Goal: Task Accomplishment & Management: Complete application form

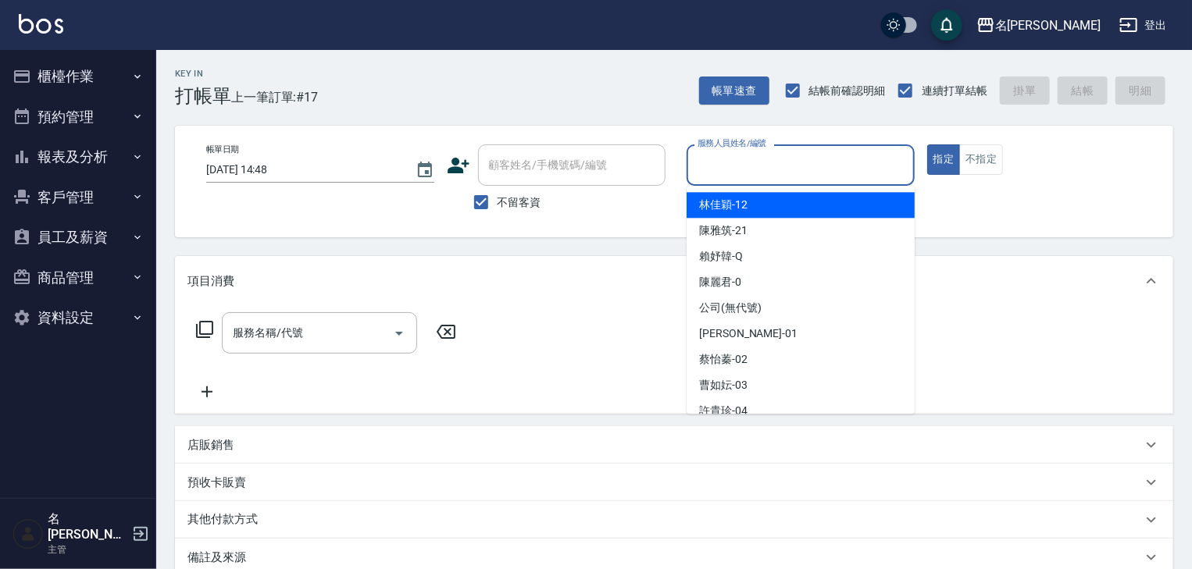
click at [800, 178] on input "服務人員姓名/編號" at bounding box center [800, 165] width 214 height 27
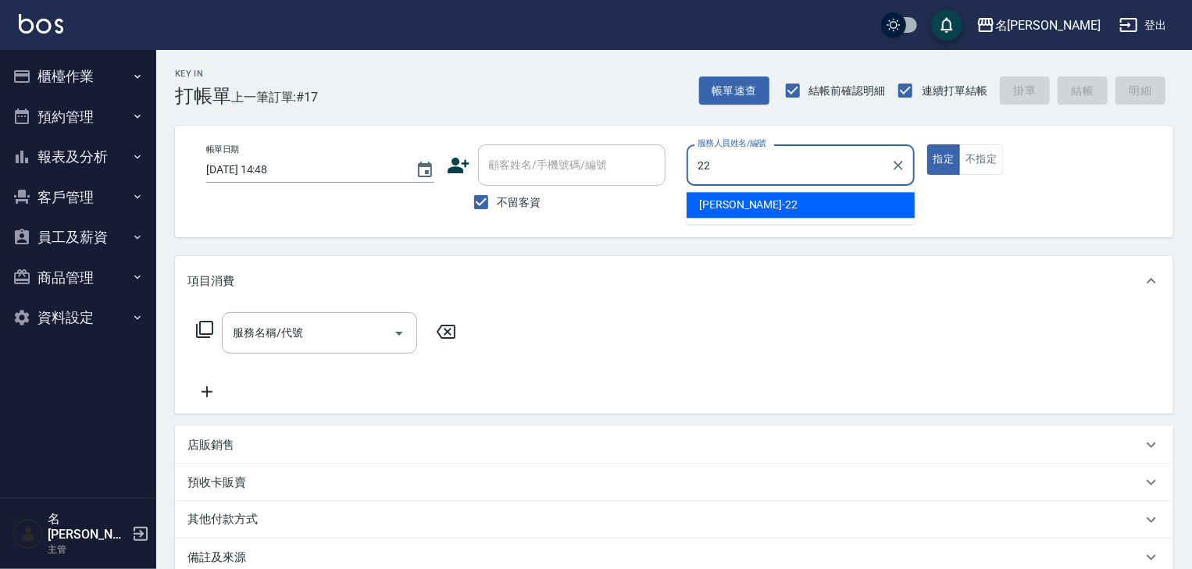
type input "[PERSON_NAME]-22"
type button "true"
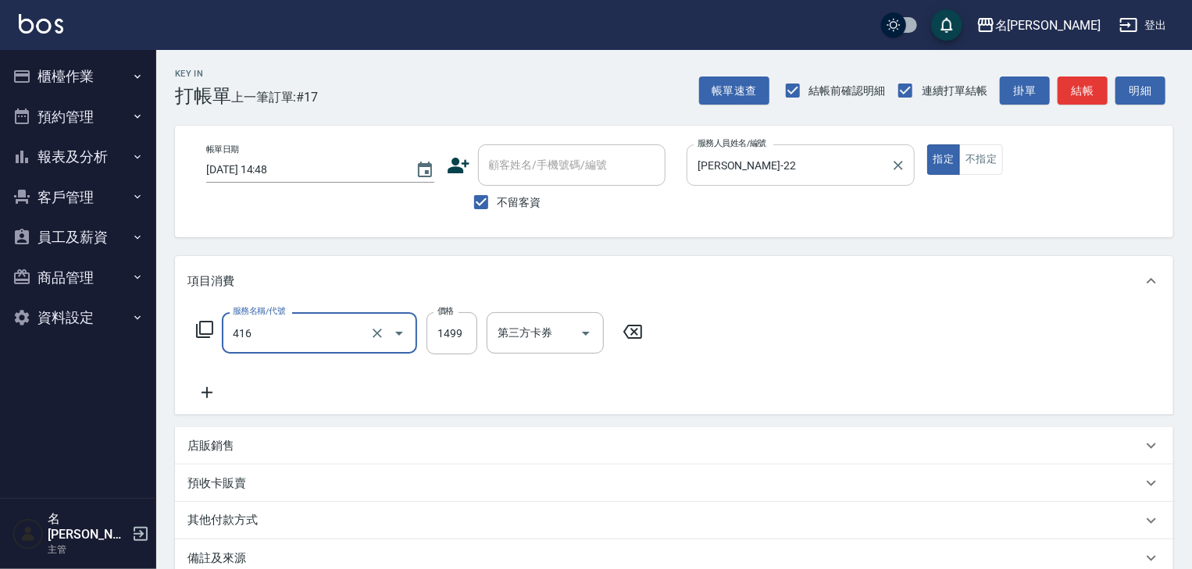
type input "染髮1499↓(416)"
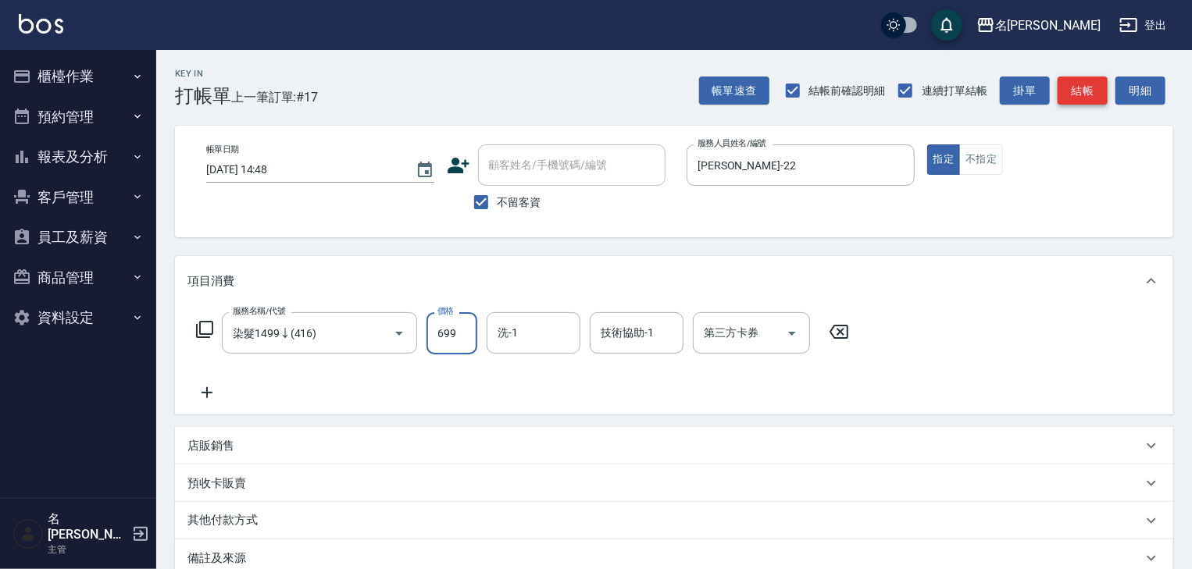
type input "699"
click at [1093, 84] on button "結帳" at bounding box center [1082, 91] width 50 height 29
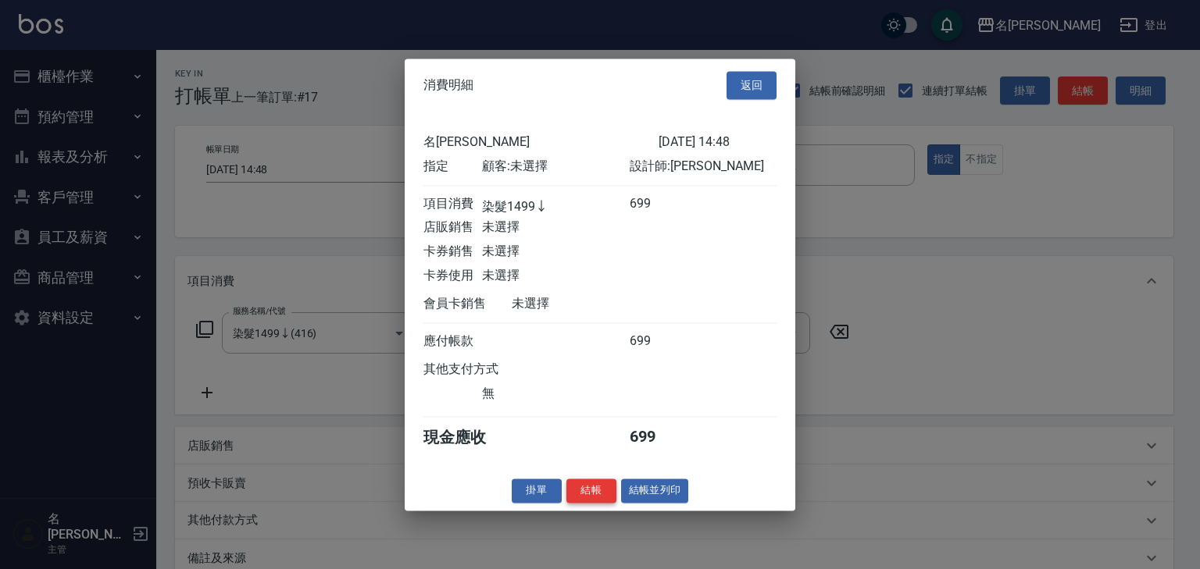
click at [594, 494] on button "結帳" at bounding box center [591, 491] width 50 height 24
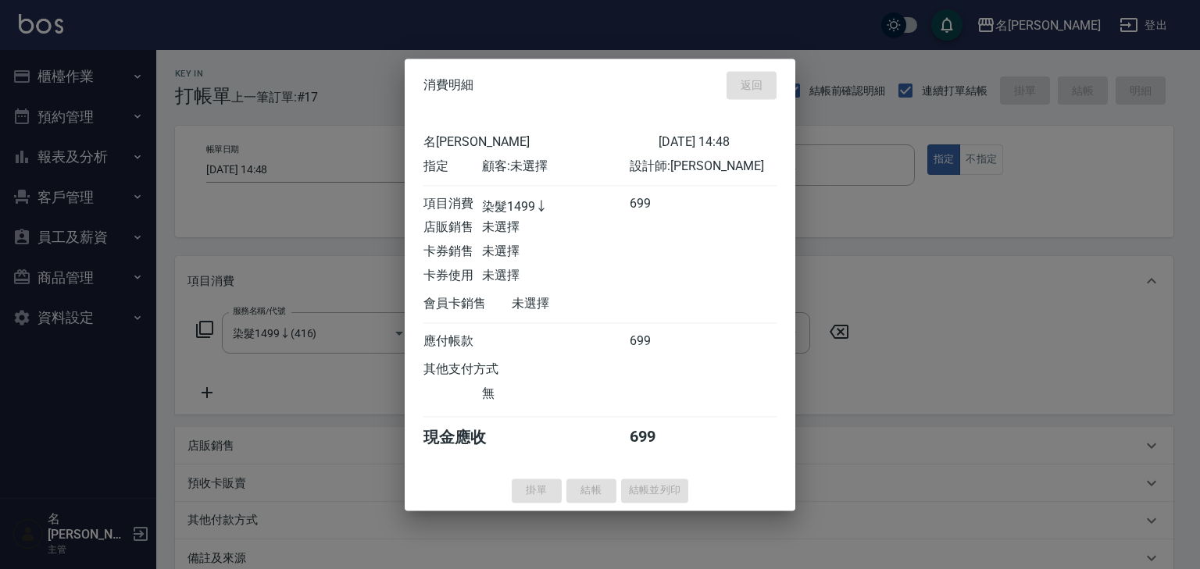
type input "[DATE] 15:49"
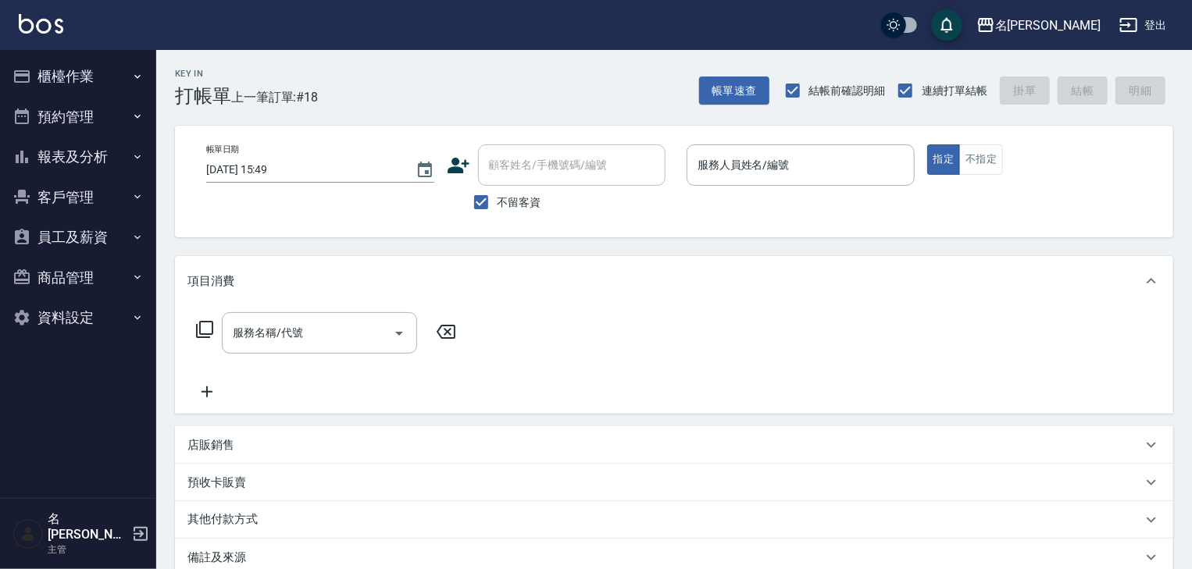
click at [837, 234] on div "帳單日期 [DATE] 15:49 顧客姓名/手機號碼/編號 顧客姓名/手機號碼/編號 不留客資 服務人員姓名/編號 服務人員姓名/編號 指定 不指定" at bounding box center [674, 182] width 998 height 112
click at [105, 74] on button "櫃檯作業" at bounding box center [78, 76] width 144 height 41
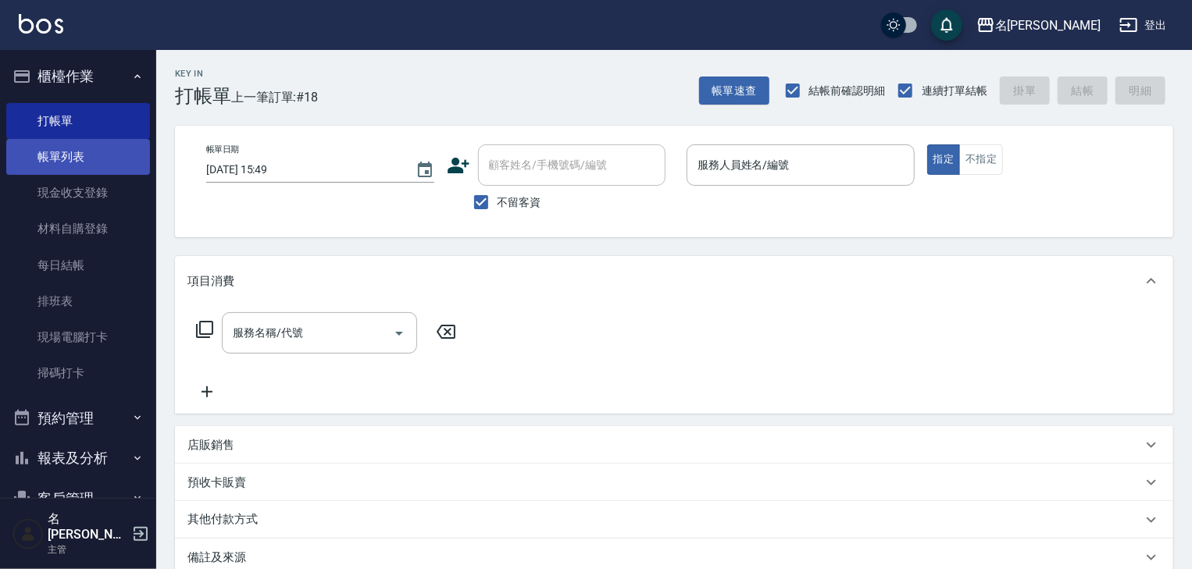
click at [100, 147] on link "帳單列表" at bounding box center [78, 157] width 144 height 36
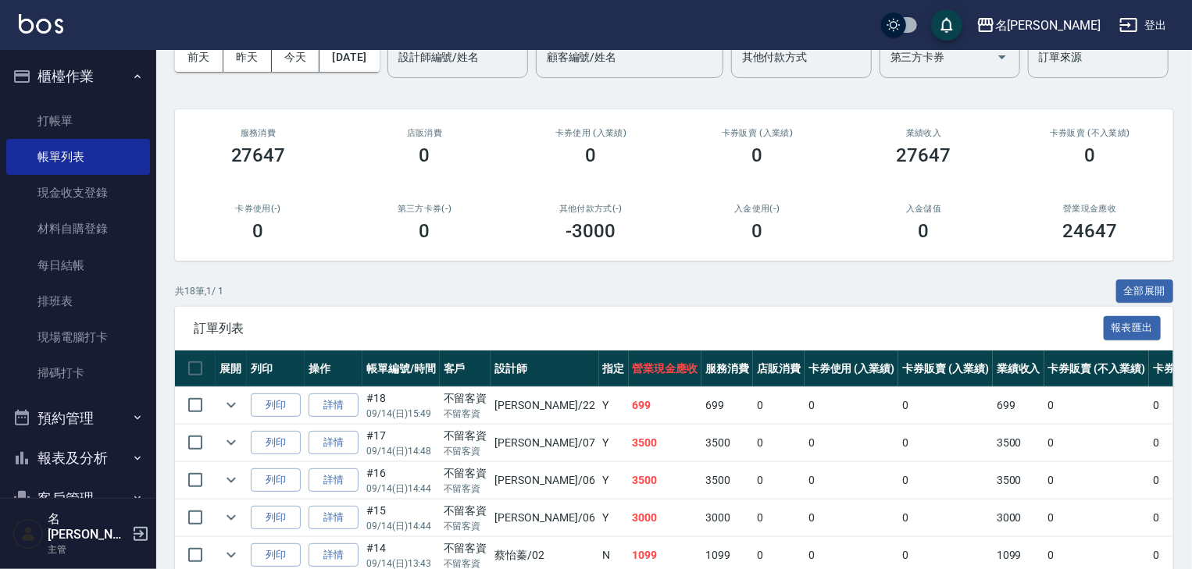
scroll to position [166, 0]
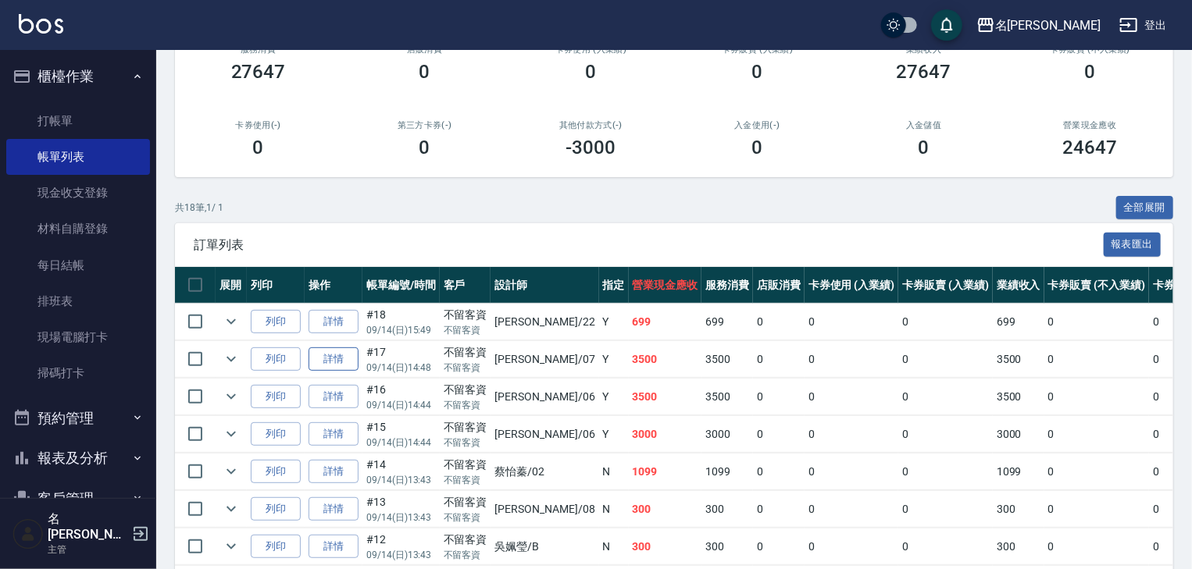
click at [343, 372] on link "詳情" at bounding box center [333, 360] width 50 height 24
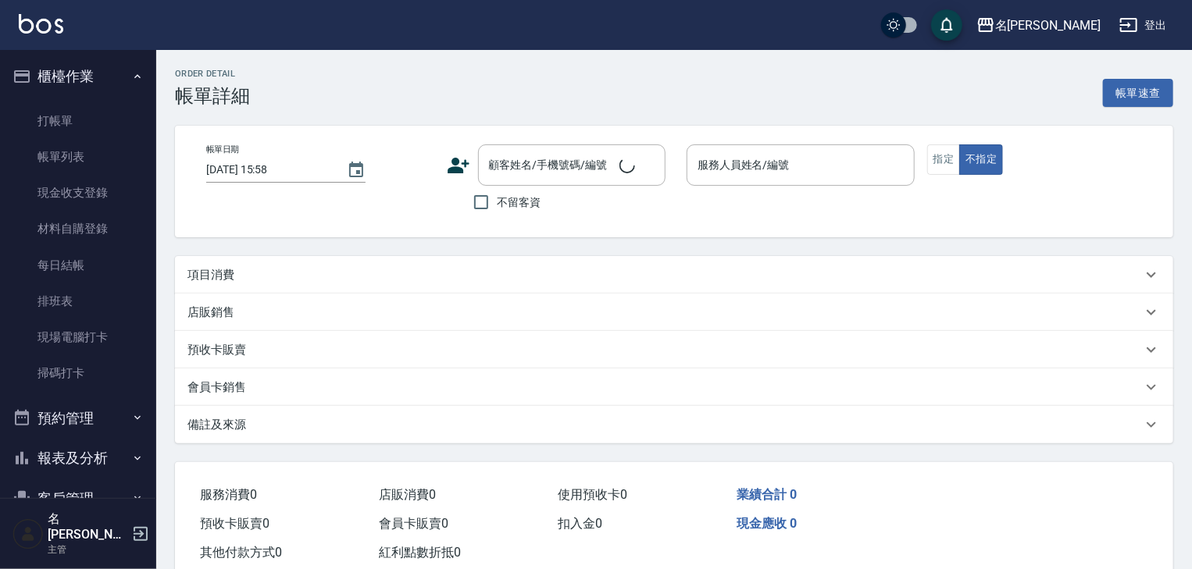
type input "[DATE] 14:48"
checkbox input "true"
type input "[PERSON_NAME]-07"
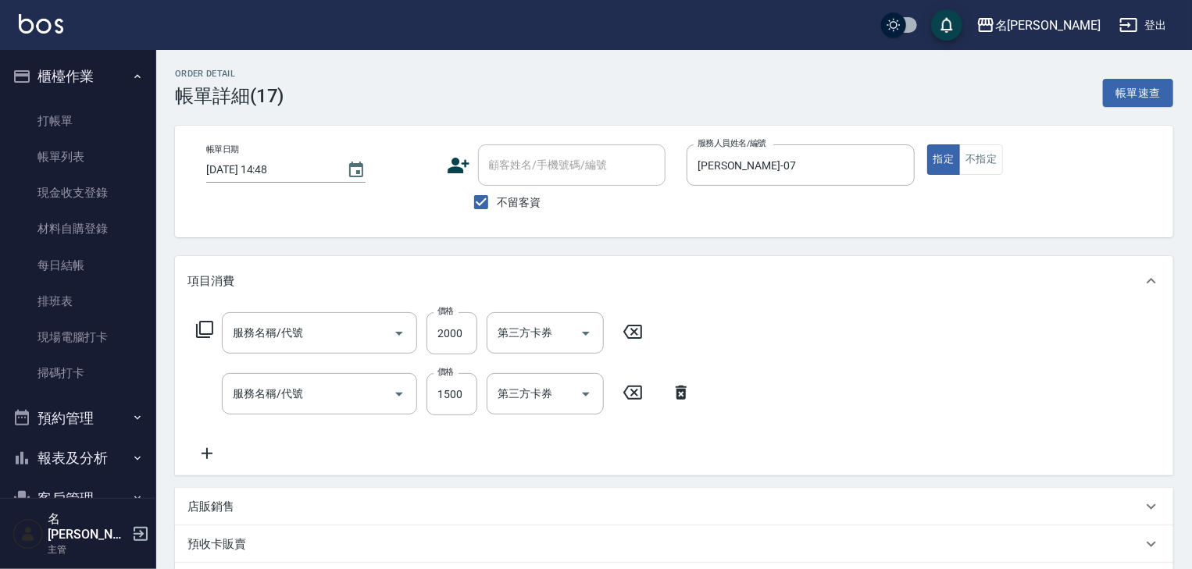
type input "結構2段式(636)"
type input "離子燙(自備)(210)"
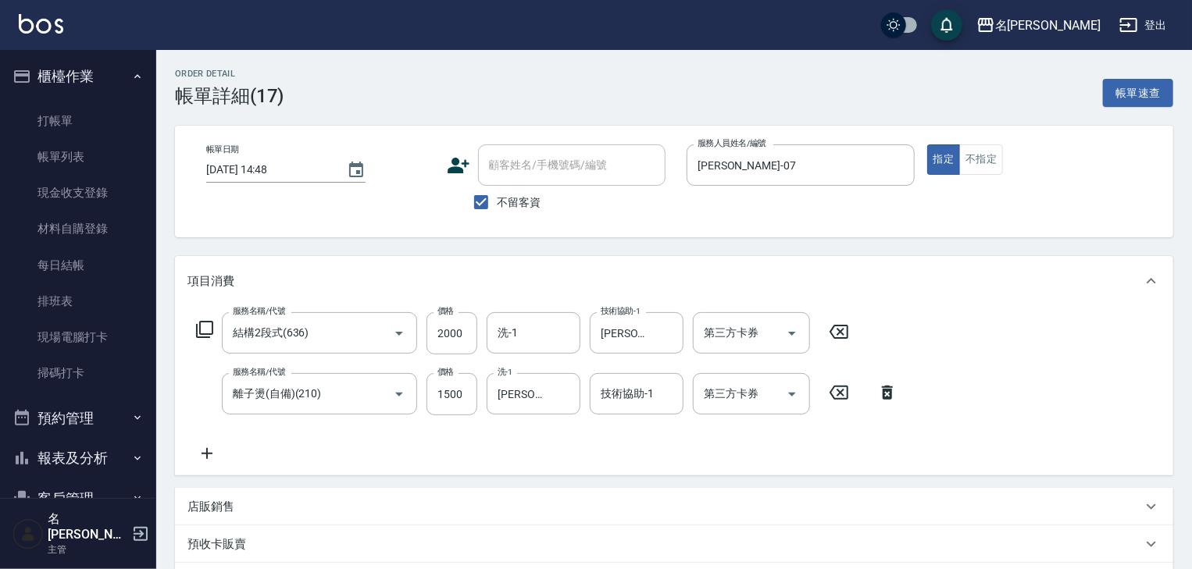
scroll to position [83, 0]
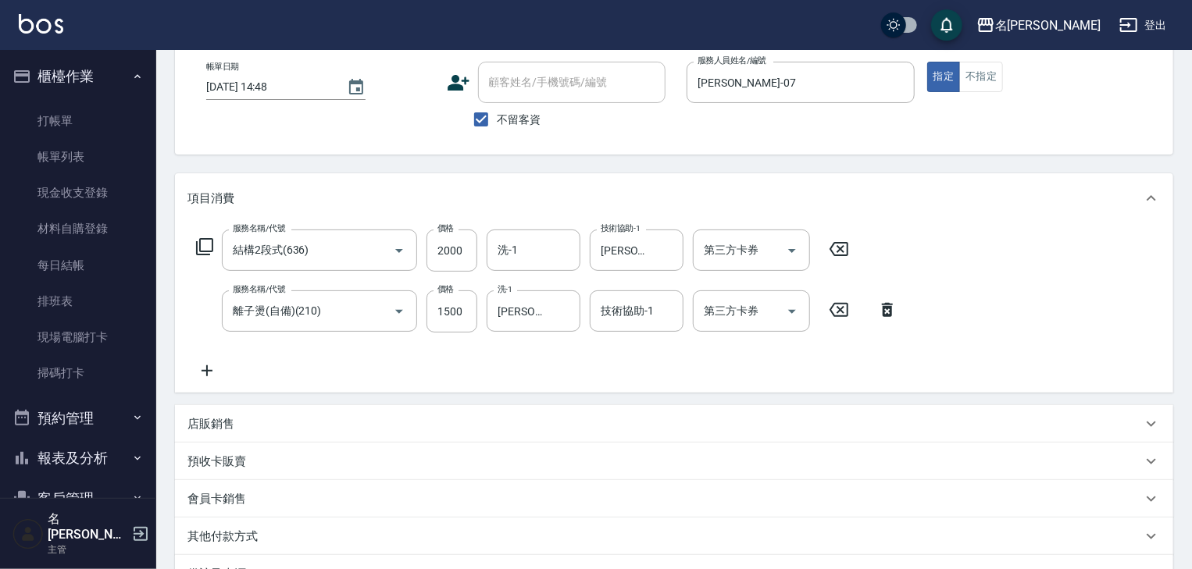
click at [256, 419] on div "店販銷售" at bounding box center [664, 424] width 954 height 16
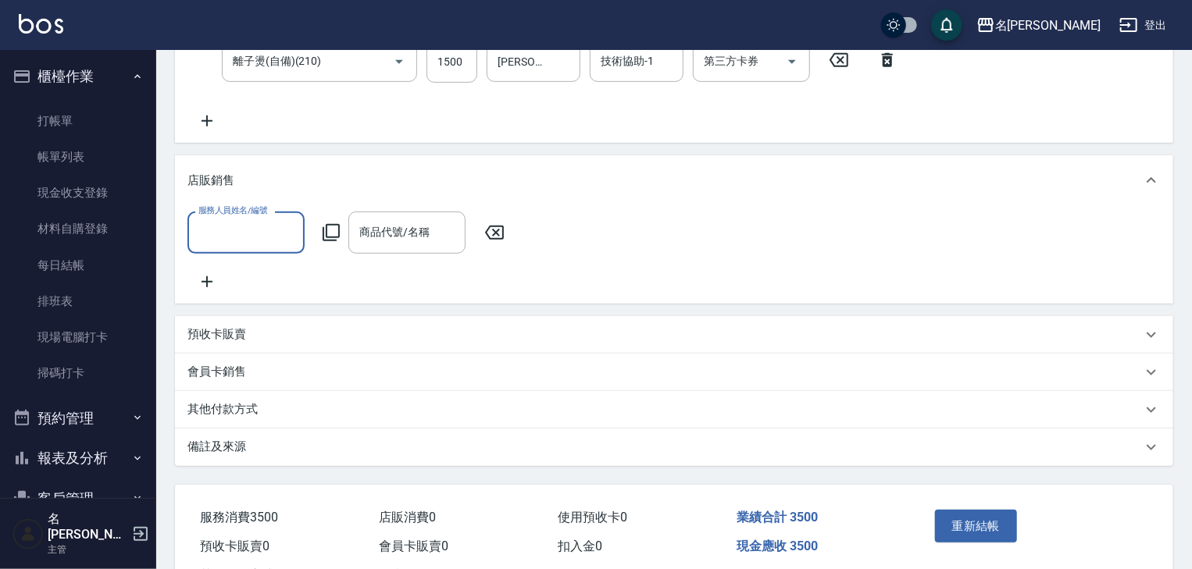
scroll to position [405, 0]
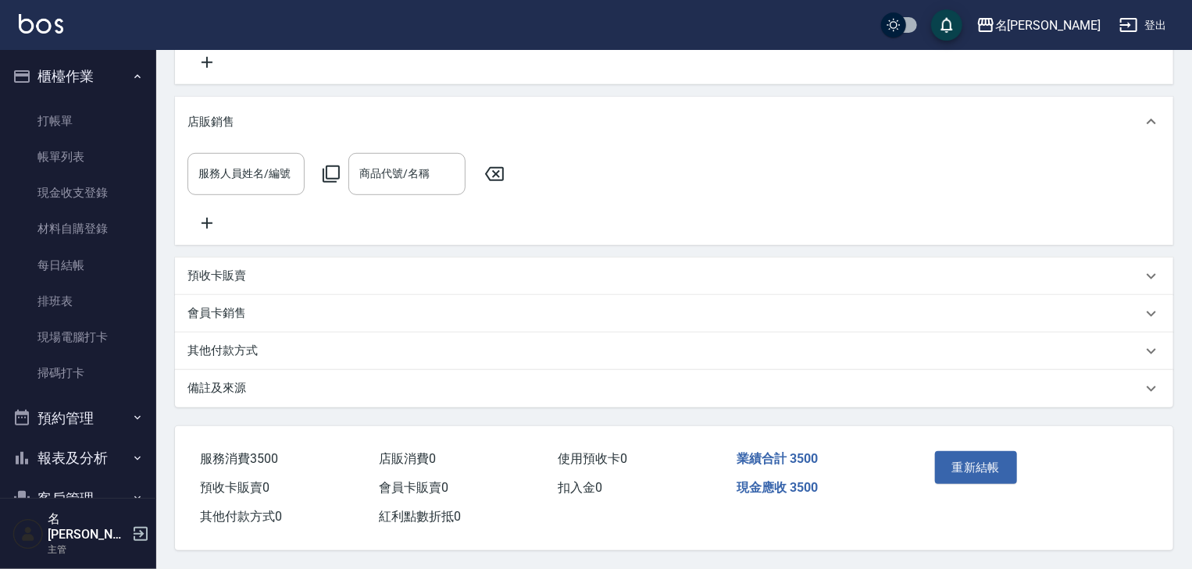
click at [321, 358] on div "其他付款方式" at bounding box center [674, 351] width 998 height 37
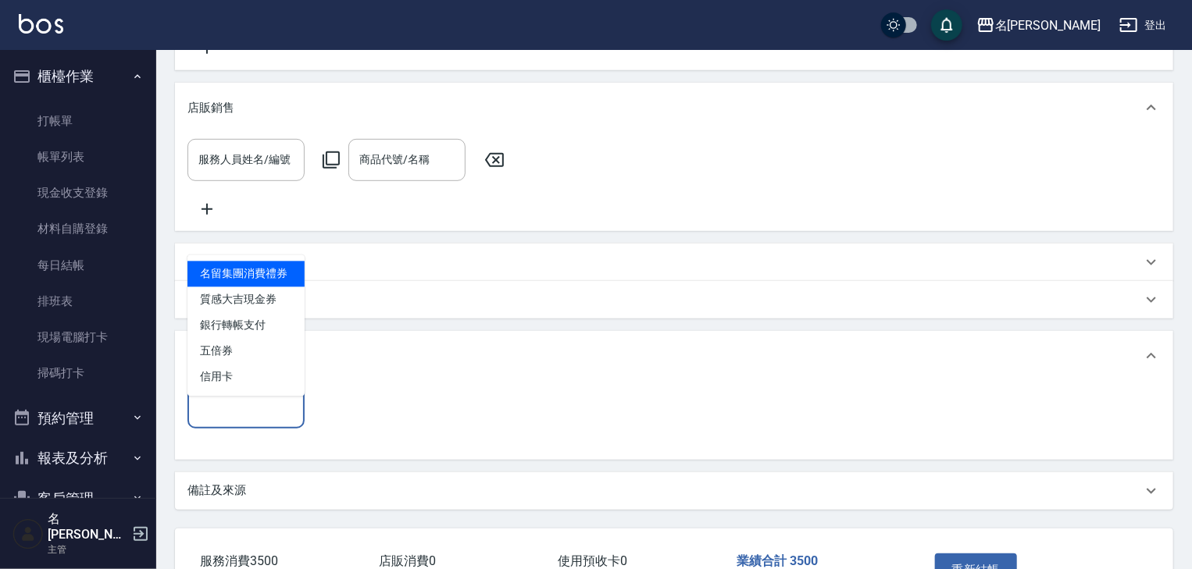
click at [275, 417] on input "其他付款方式" at bounding box center [245, 407] width 103 height 27
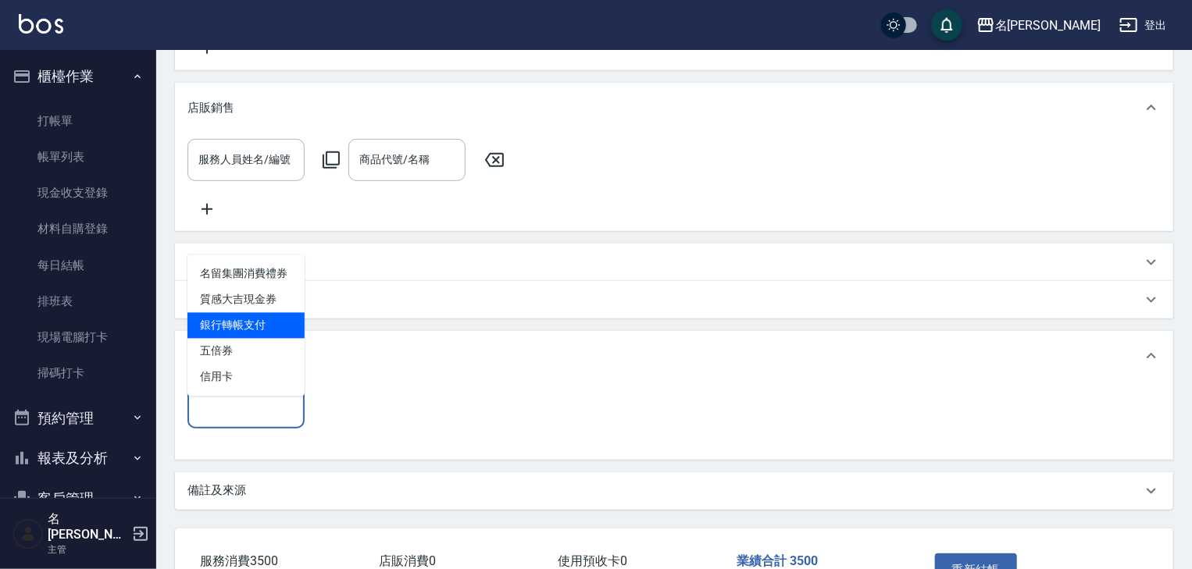
click at [278, 333] on span "銀行轉帳支付" at bounding box center [245, 326] width 117 height 26
type input "銀行轉帳支付"
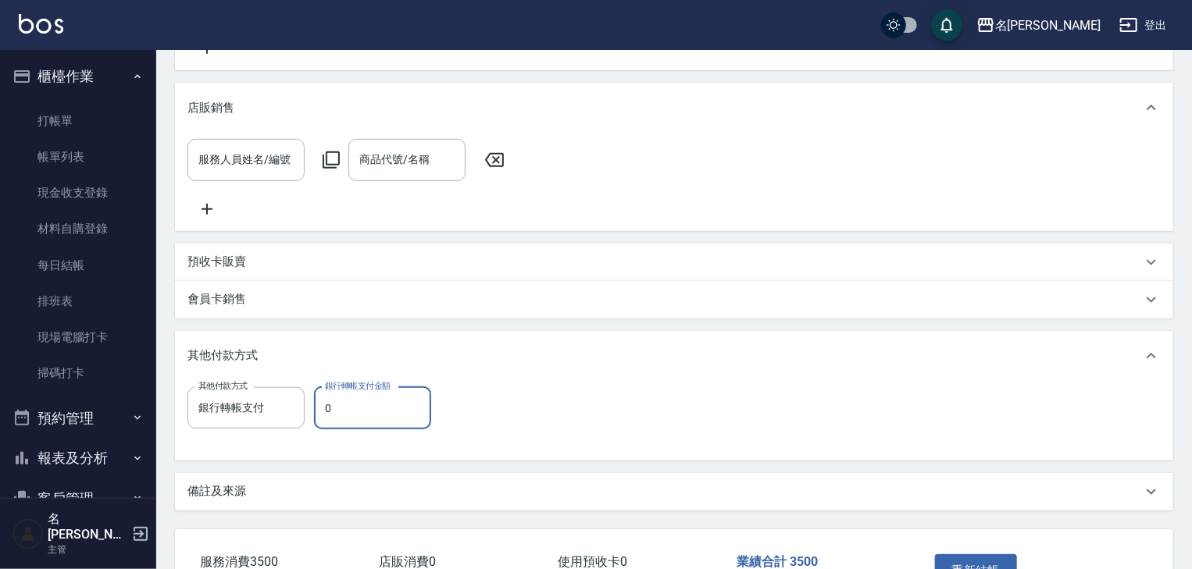
click at [358, 412] on input "0" at bounding box center [372, 408] width 117 height 42
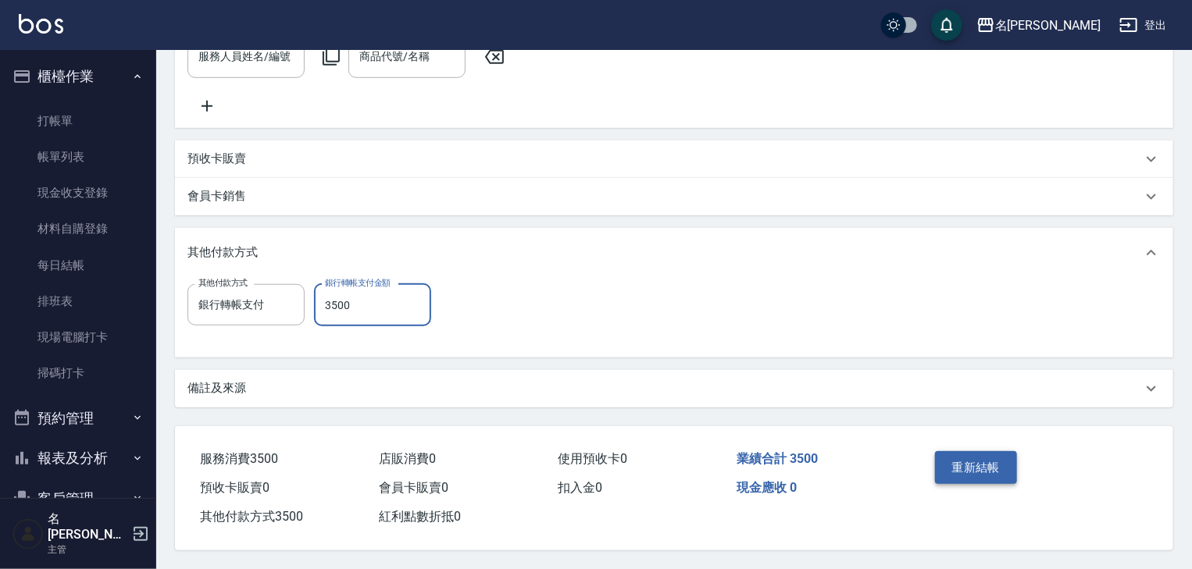
type input "3500"
click at [978, 469] on button "重新結帳" at bounding box center [976, 467] width 83 height 33
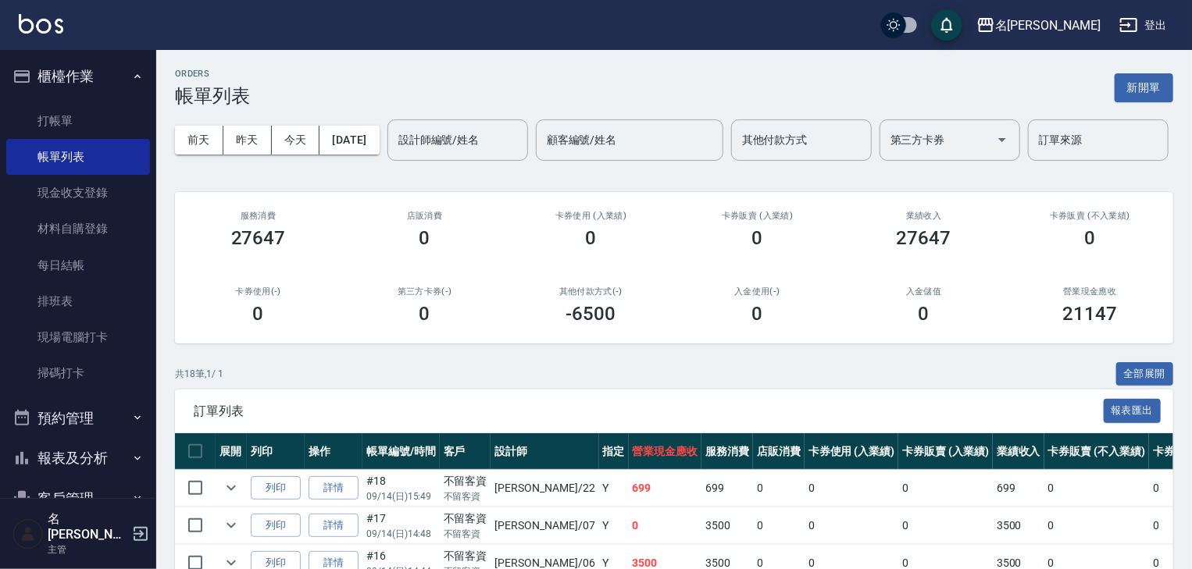
click at [1018, 147] on div "[DATE] [DATE] [DATE] [DATE] 設計師編號/姓名 設計師編號/姓名 顧客編號/姓名 顧客編號/姓名 其他付款方式 其他付款方式 第三方…" at bounding box center [674, 140] width 998 height 66
